Goal: Complete application form: Complete application form

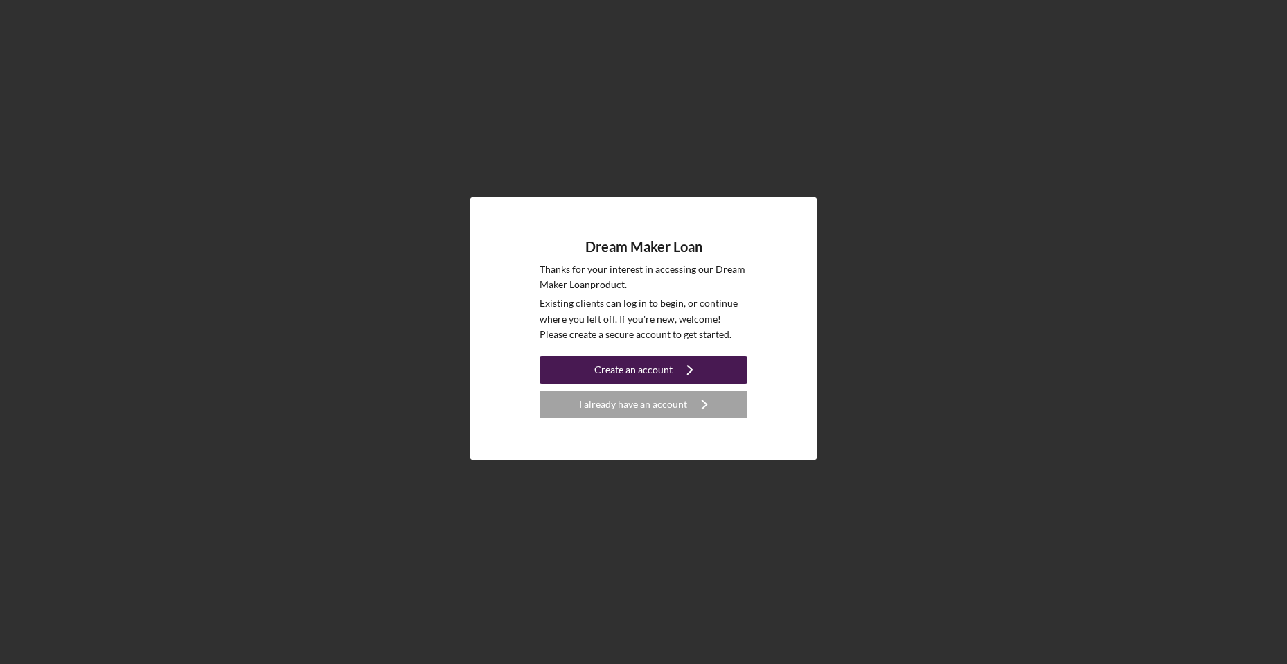
click at [596, 367] on div "Create an account" at bounding box center [633, 370] width 78 height 28
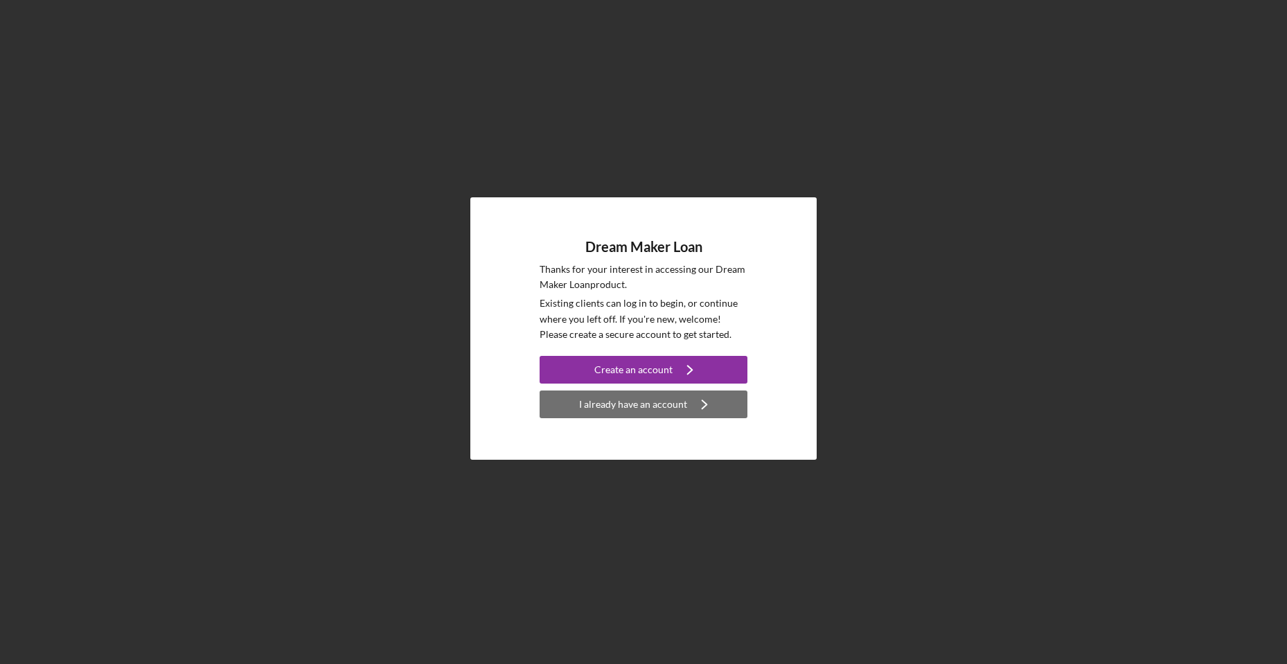
click at [653, 403] on div "I already have an account" at bounding box center [633, 405] width 108 height 28
